Goal: Information Seeking & Learning: Find contact information

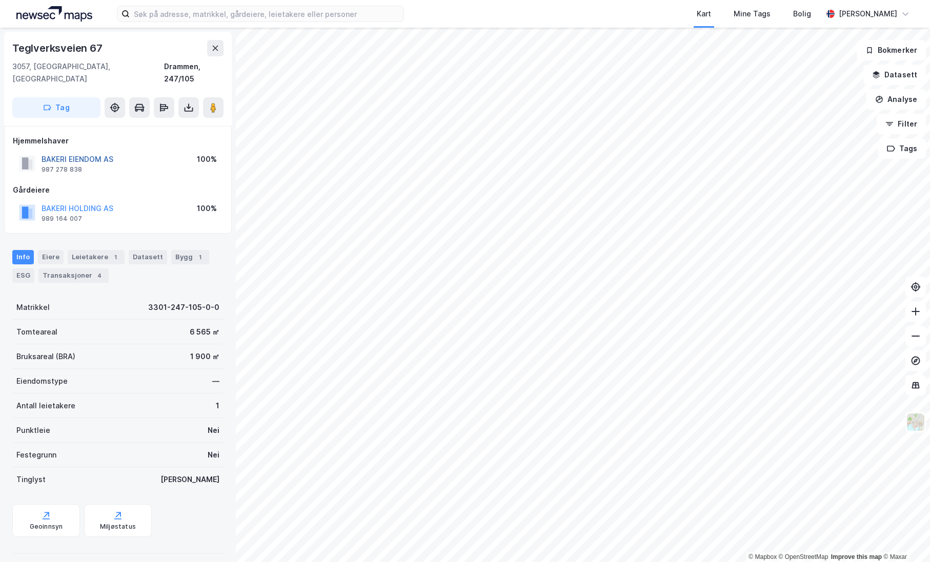
click at [0, 0] on button "BAKERI EIENDOM AS" at bounding box center [0, 0] width 0 height 0
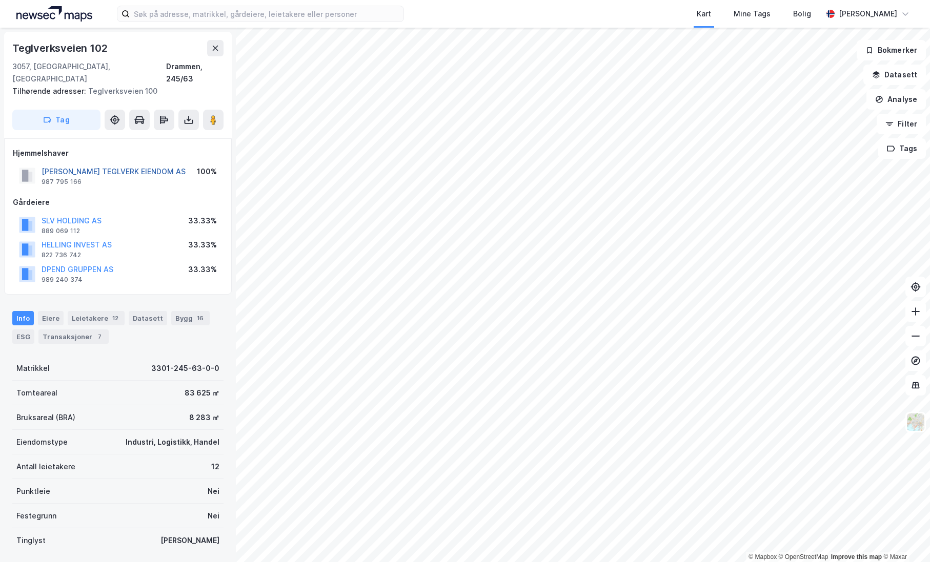
click at [0, 0] on button "[PERSON_NAME] TEGLVERK EIENDOM AS" at bounding box center [0, 0] width 0 height 0
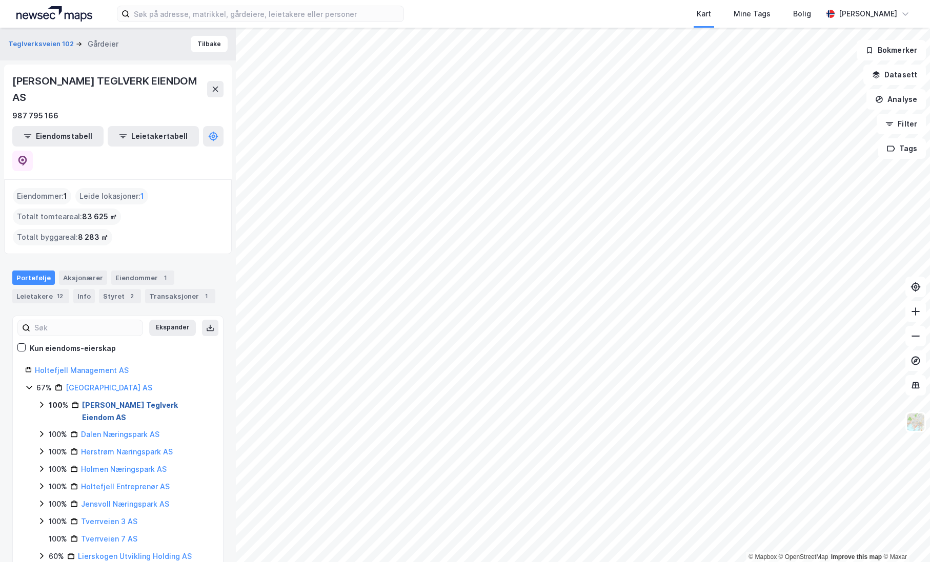
click at [126, 401] on link "[PERSON_NAME] Teglverk Eiendom AS" at bounding box center [130, 411] width 96 height 21
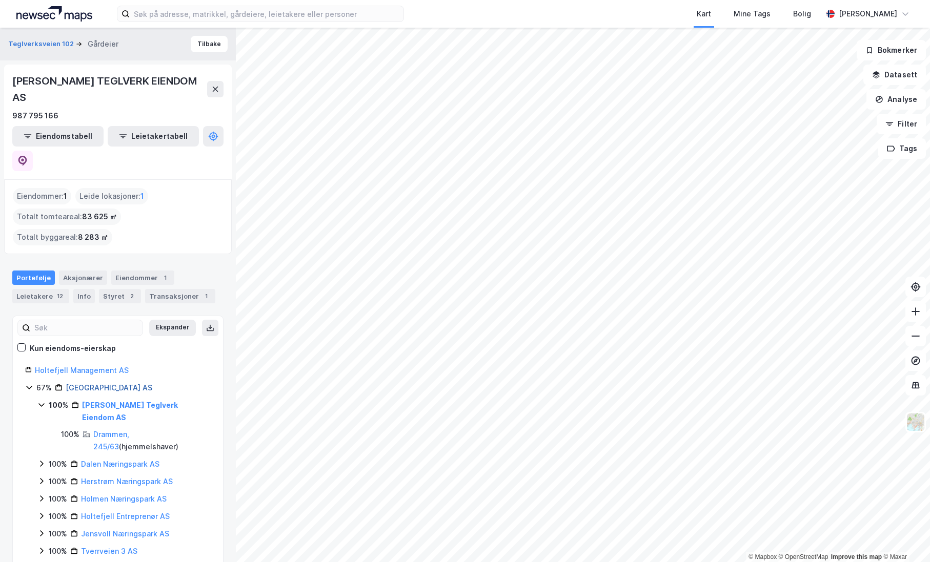
click at [104, 383] on link "[GEOGRAPHIC_DATA] AS" at bounding box center [109, 387] width 87 height 9
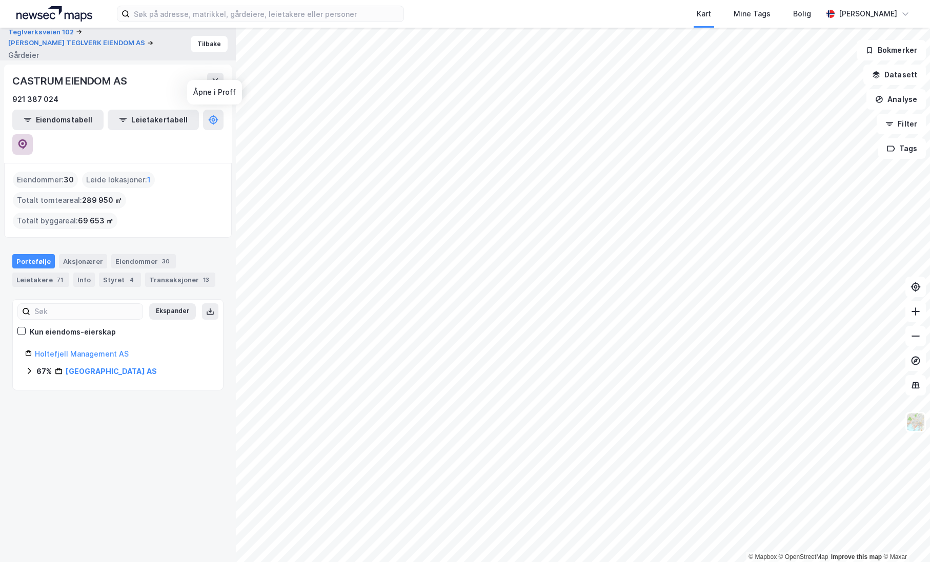
click at [28, 139] on icon at bounding box center [22, 144] width 10 height 10
